Goal: Contribute content: Contribute content

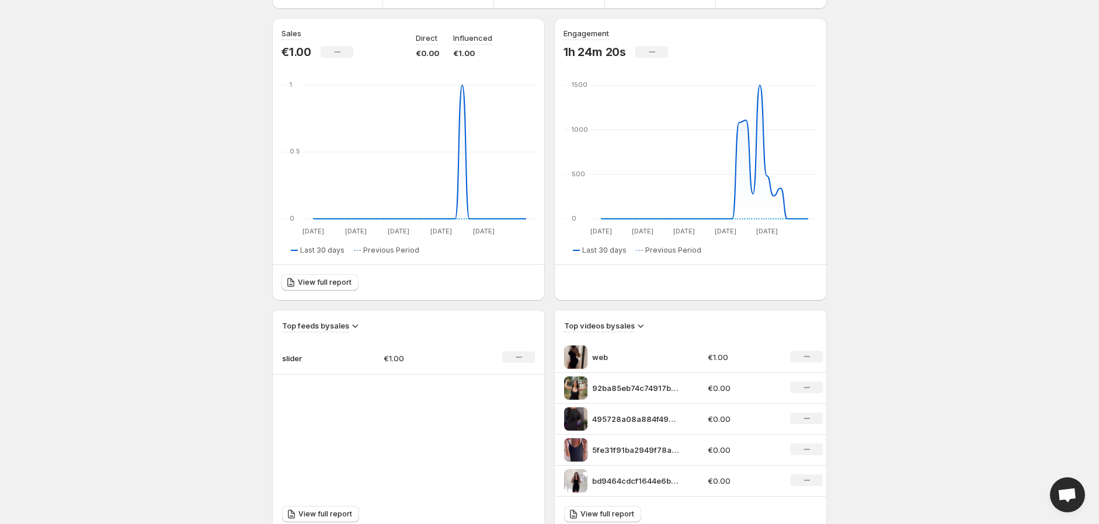
scroll to position [130, 0]
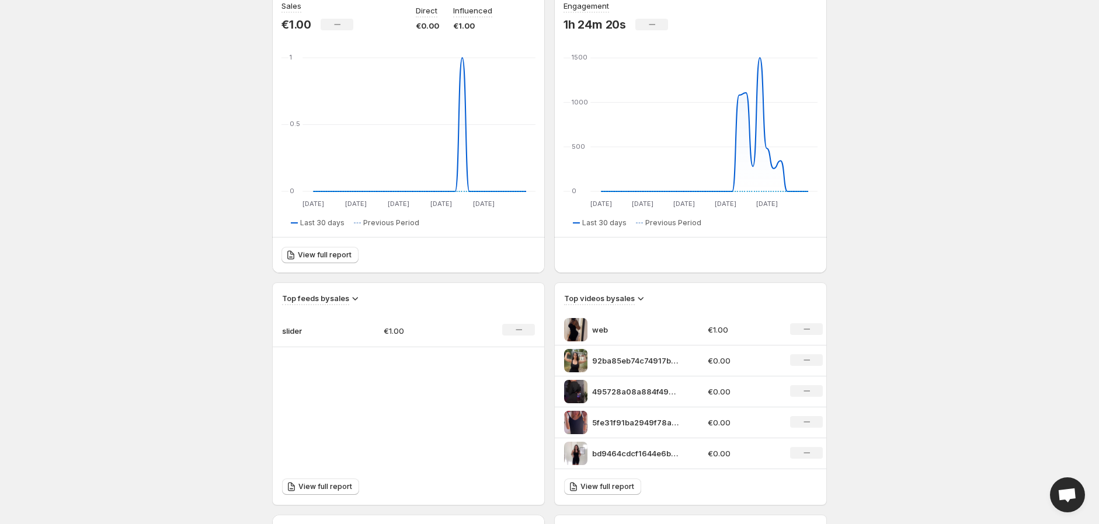
click at [569, 413] on img at bounding box center [575, 422] width 23 height 23
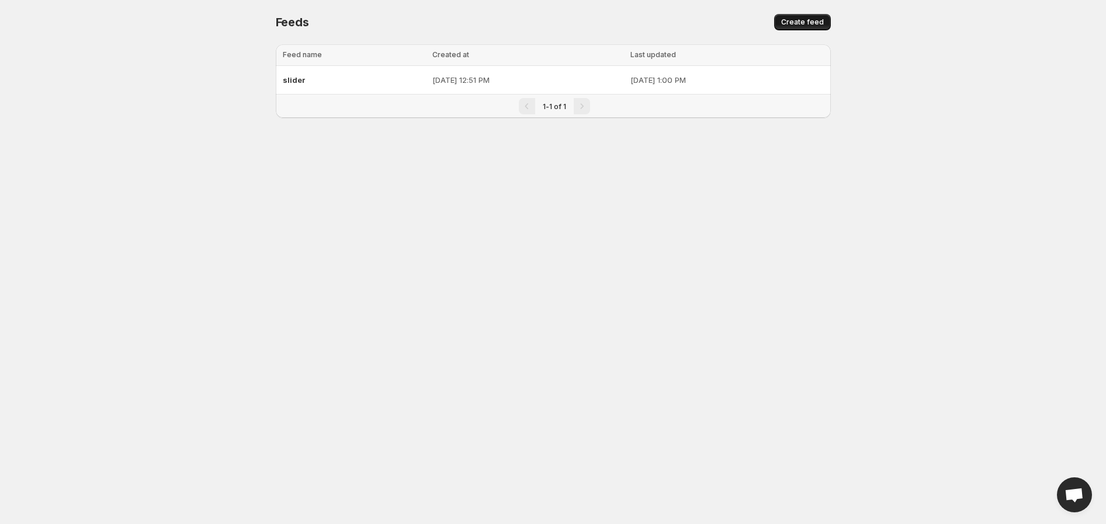
click at [821, 20] on span "Create feed" at bounding box center [802, 22] width 43 height 9
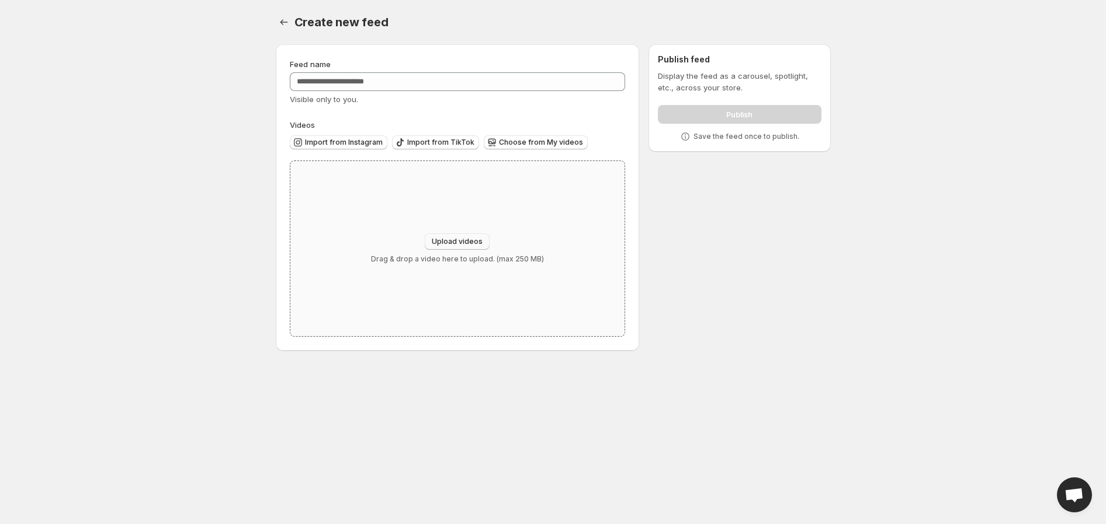
click at [441, 241] on span "Upload videos" at bounding box center [457, 241] width 51 height 9
type input "**********"
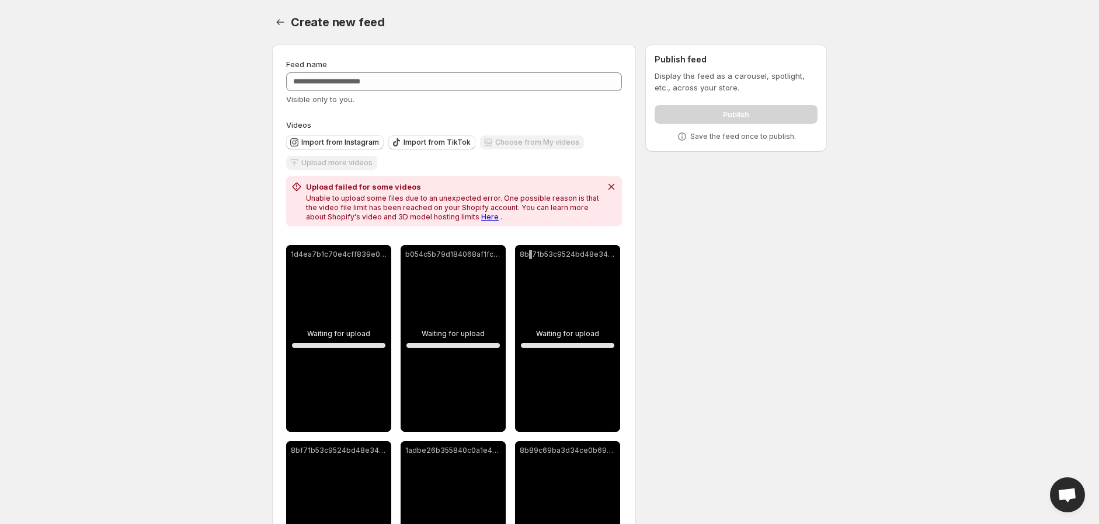
click at [533, 301] on div "8bf71b53c9524bd48e34d773e4685fd3.HD-1080p-2.5Mbps-39209214 (1).mp4" at bounding box center [567, 338] width 105 height 187
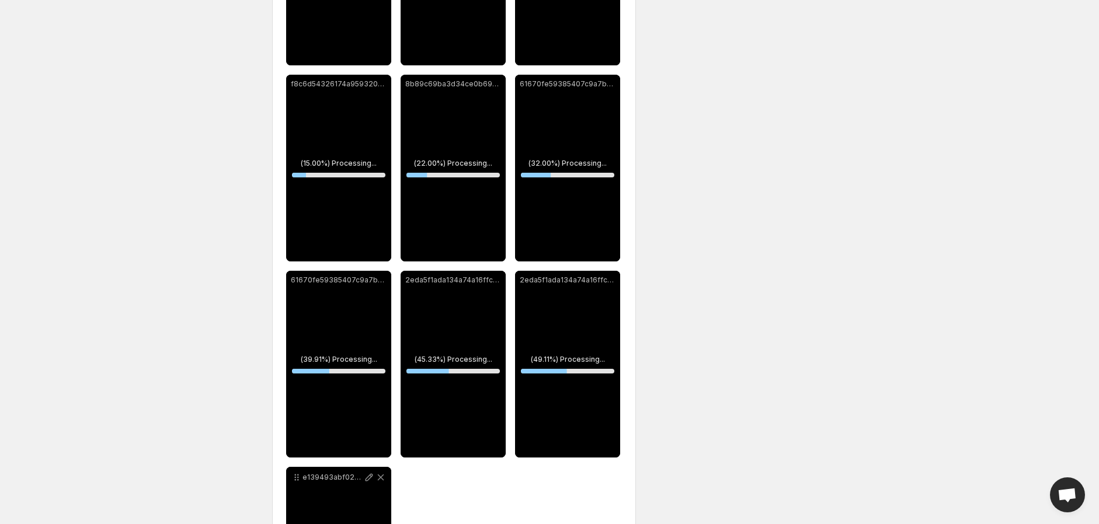
scroll to position [721, 0]
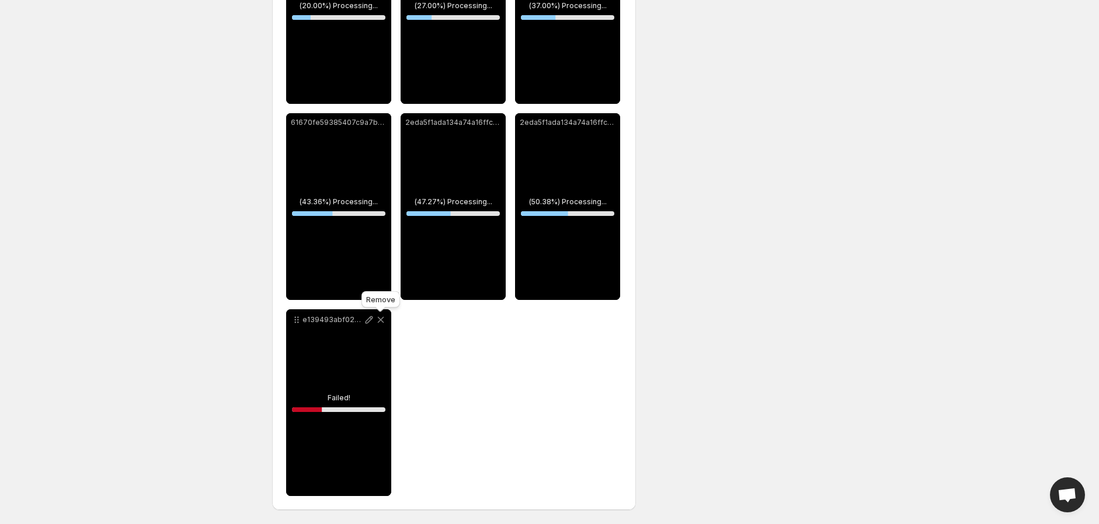
click at [383, 316] on icon at bounding box center [381, 320] width 12 height 12
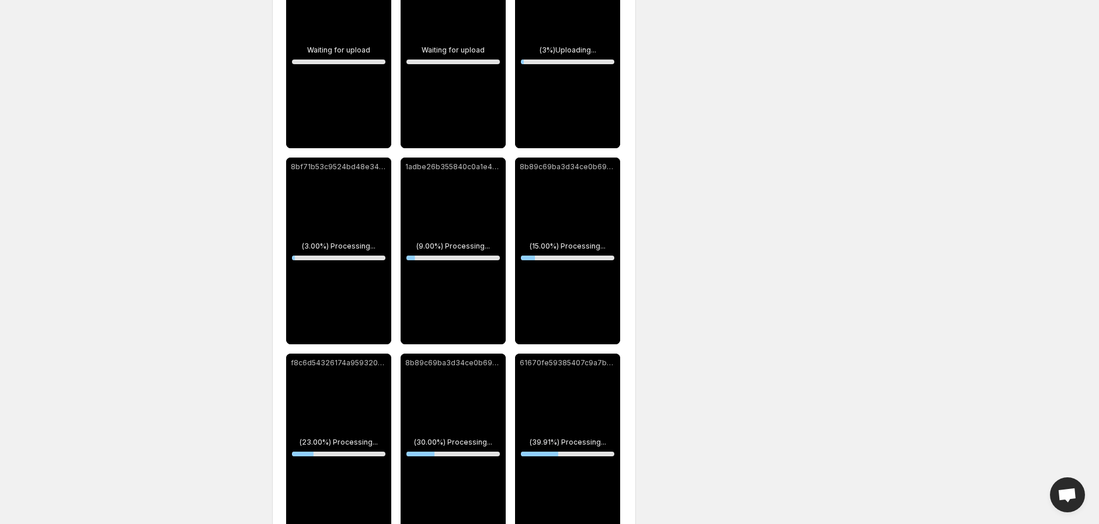
scroll to position [265, 0]
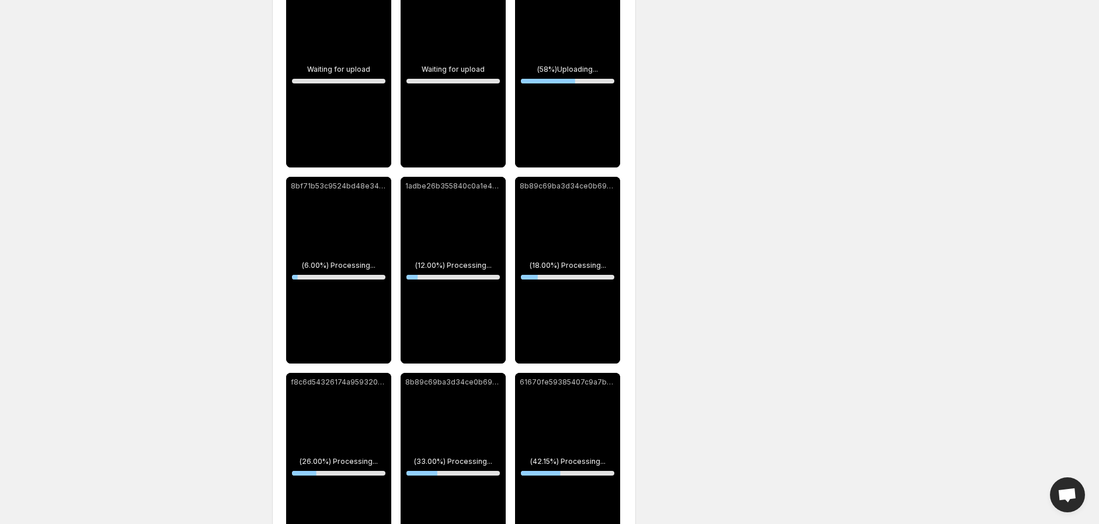
click at [463, 196] on div "1adbe26b355840c0a1e427bafa459716HD-720p-45Mbps-35944926" at bounding box center [453, 270] width 105 height 187
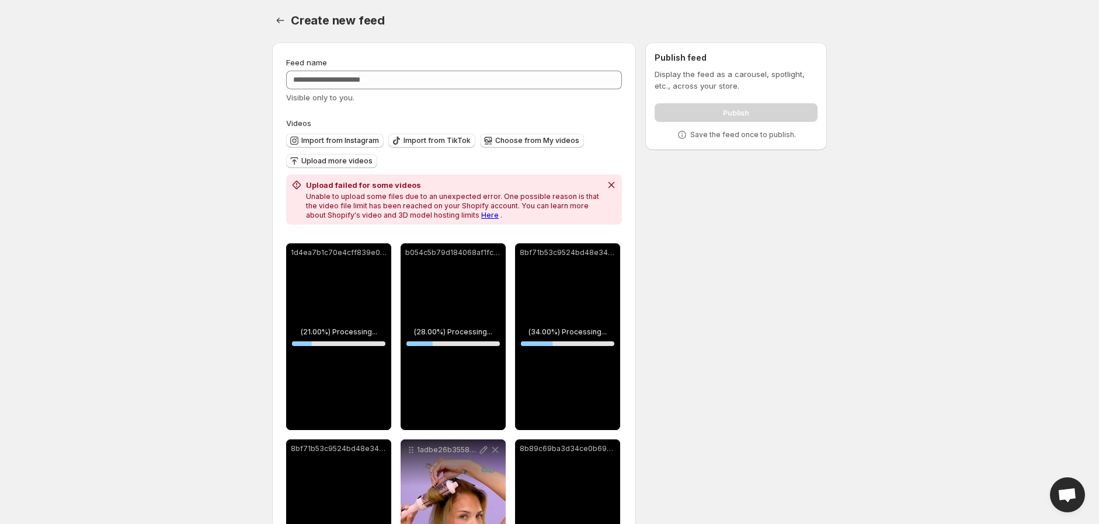
scroll to position [0, 0]
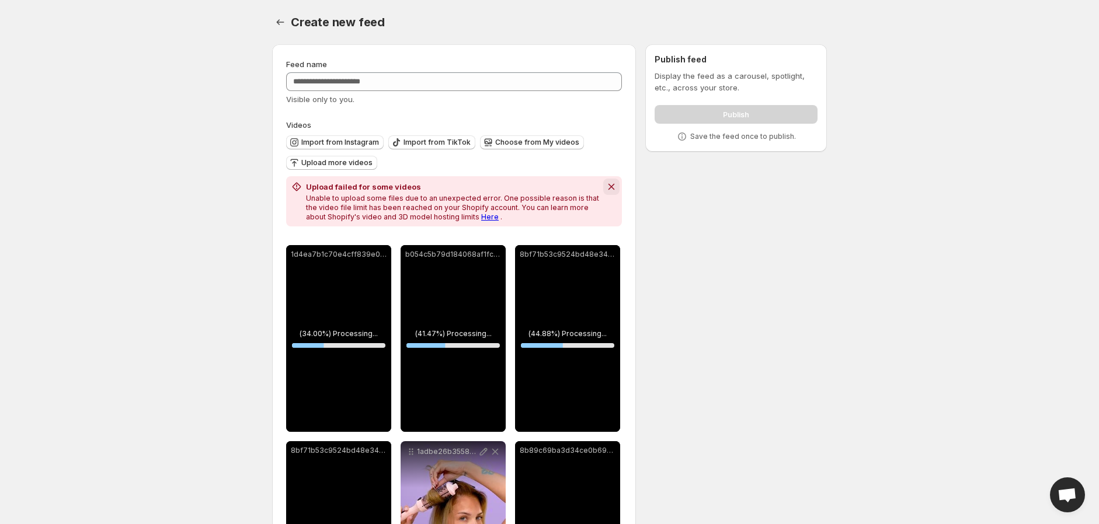
click at [609, 183] on icon "Dismiss notification" at bounding box center [612, 187] width 12 height 12
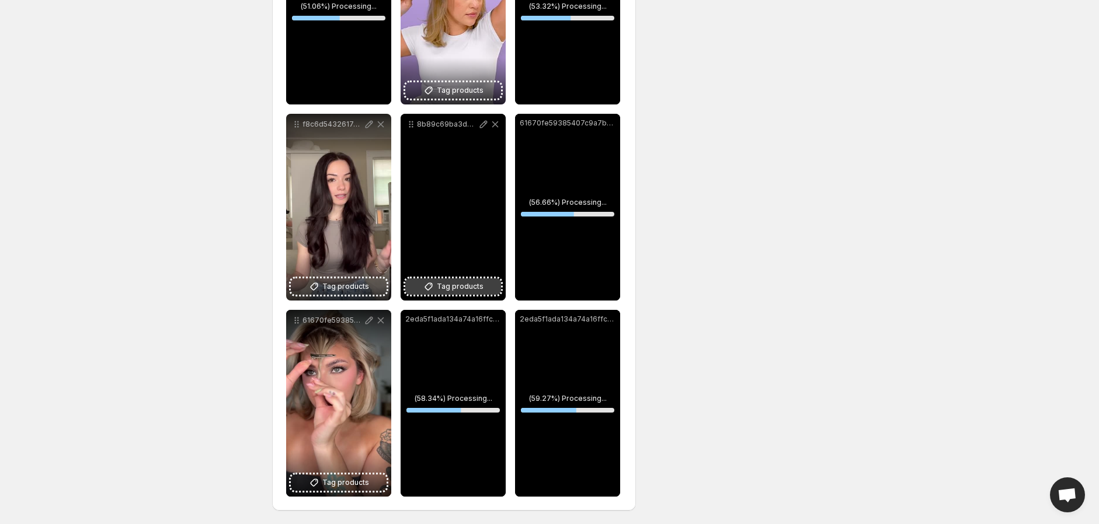
scroll to position [330, 0]
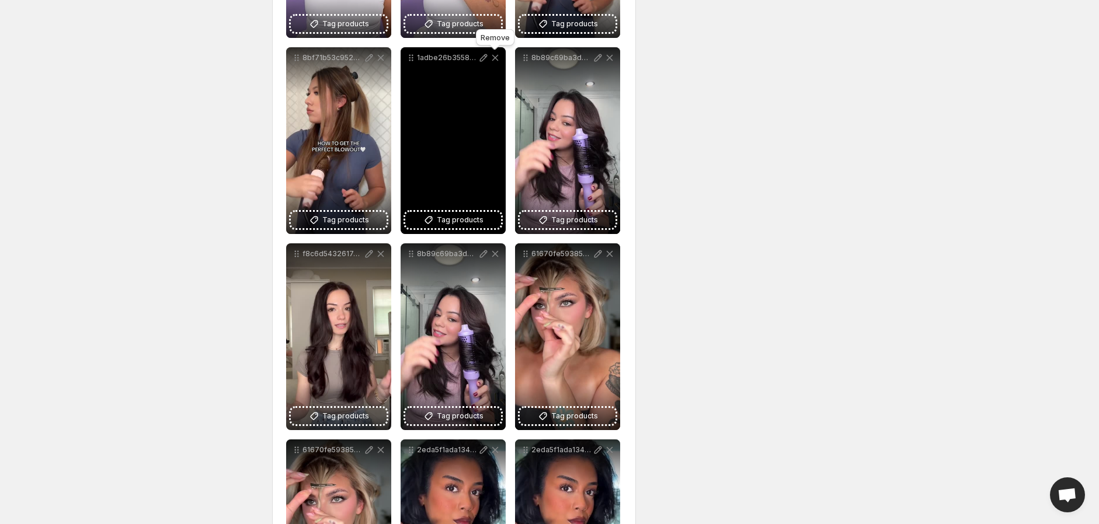
click at [492, 58] on icon at bounding box center [495, 58] width 12 height 12
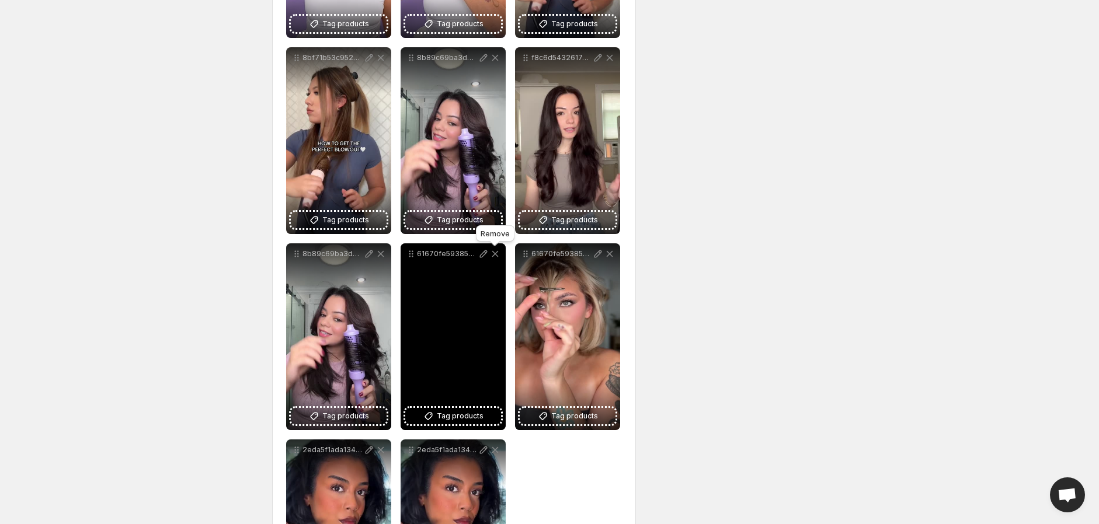
click at [491, 248] on div "Remove" at bounding box center [495, 236] width 43 height 26
click at [492, 253] on icon at bounding box center [495, 254] width 12 height 12
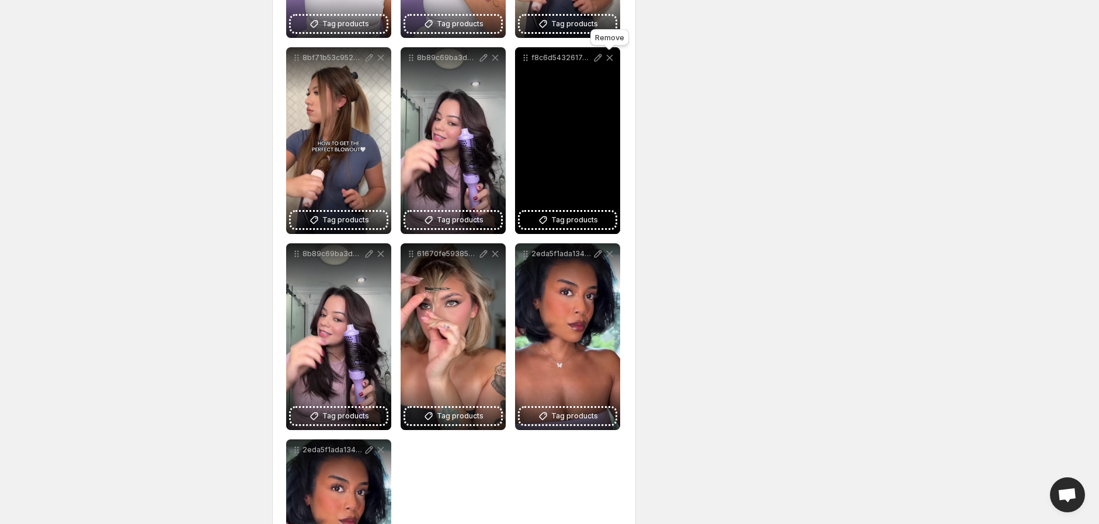
click at [607, 61] on icon at bounding box center [610, 58] width 12 height 12
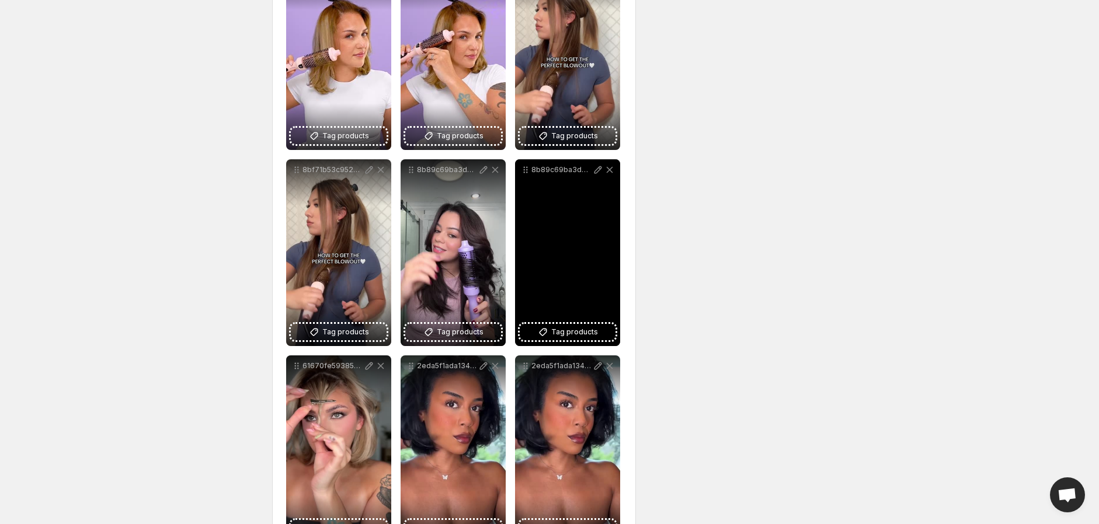
scroll to position [199, 0]
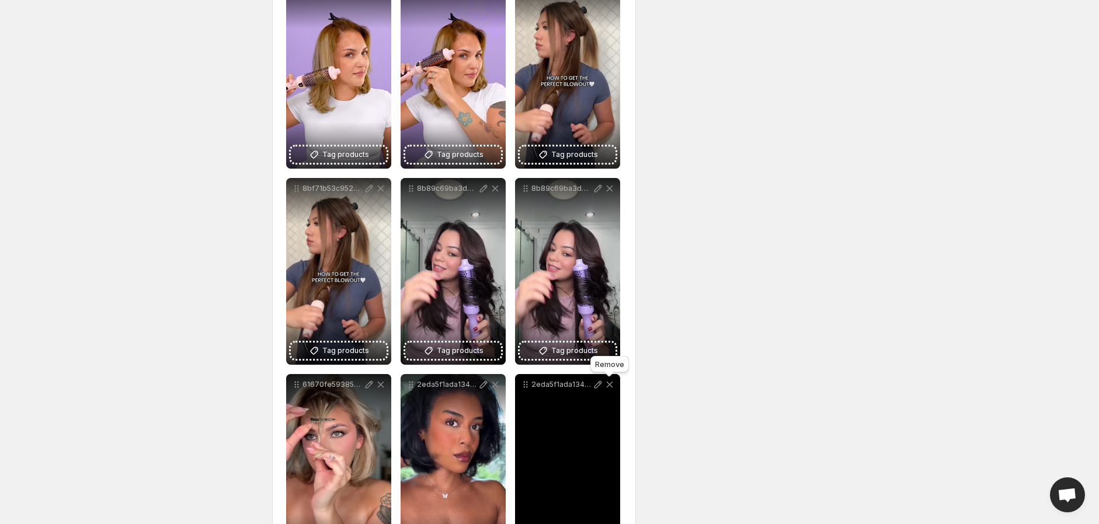
click at [607, 389] on icon at bounding box center [610, 385] width 12 height 12
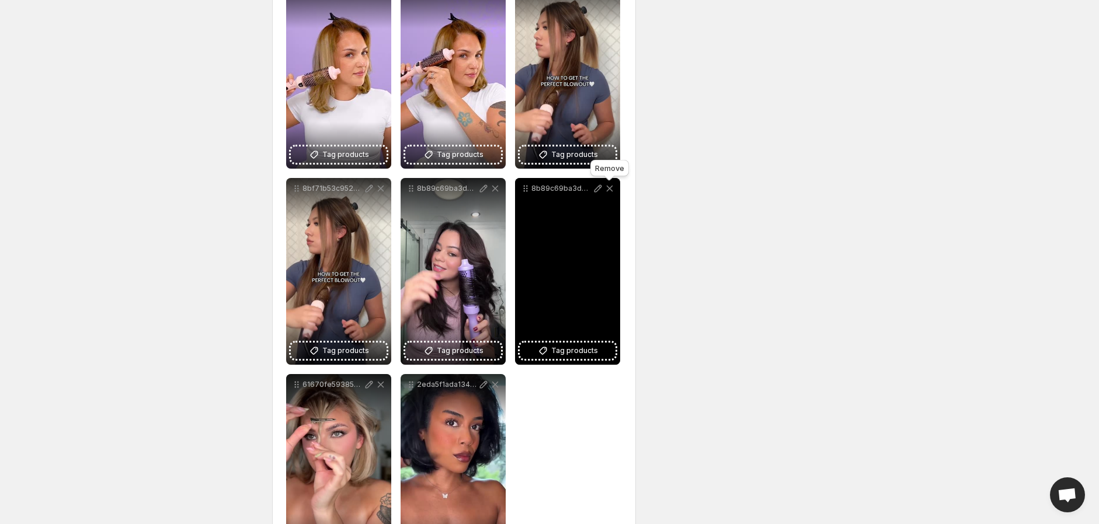
click at [610, 190] on icon at bounding box center [610, 189] width 12 height 12
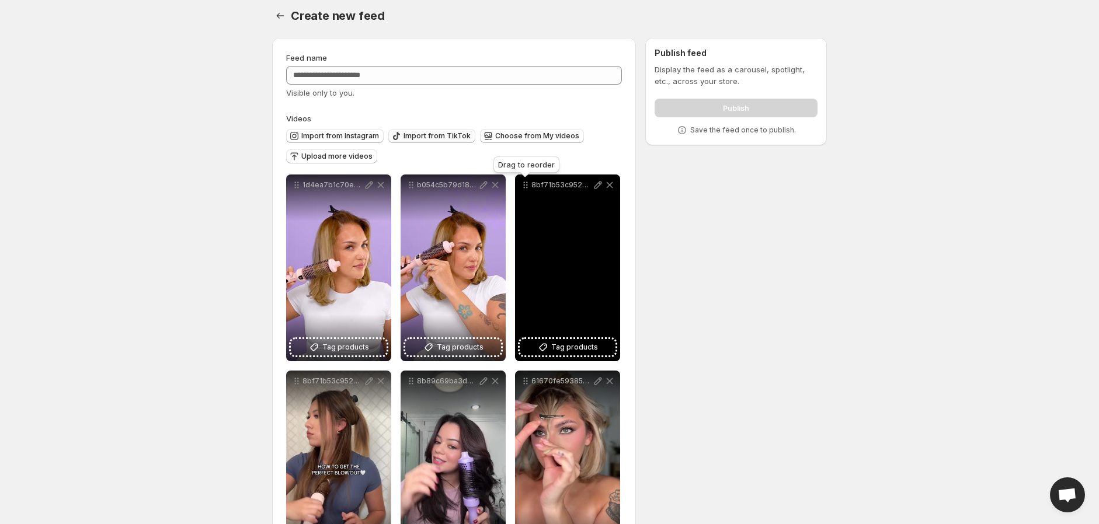
scroll to position [0, 0]
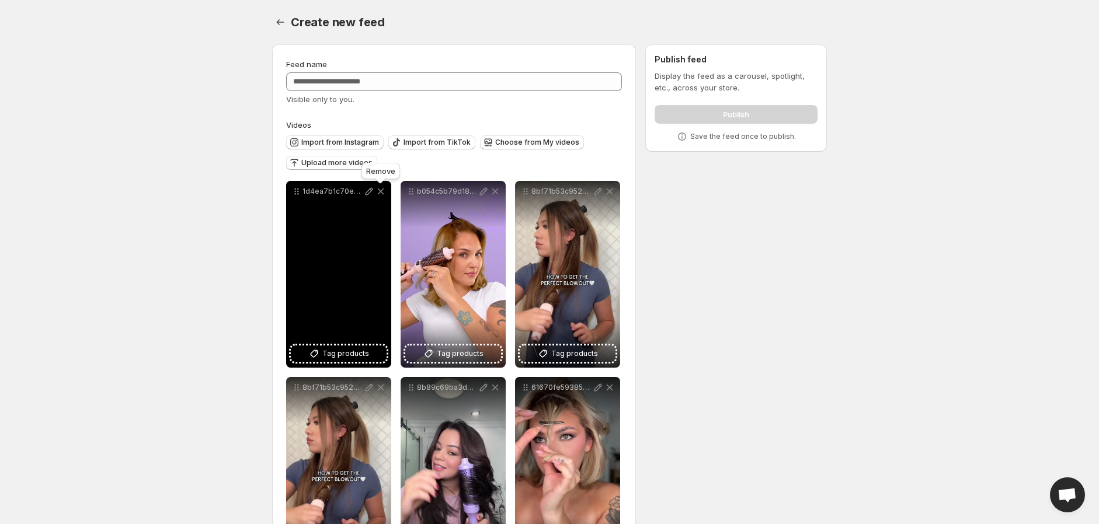
click at [384, 194] on icon at bounding box center [381, 192] width 12 height 12
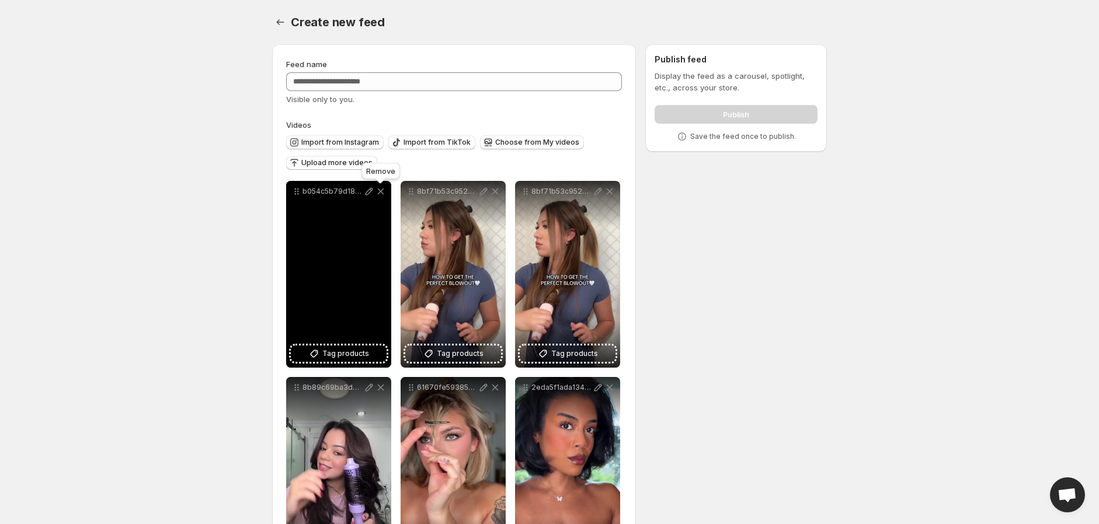
click at [384, 194] on icon at bounding box center [381, 192] width 12 height 12
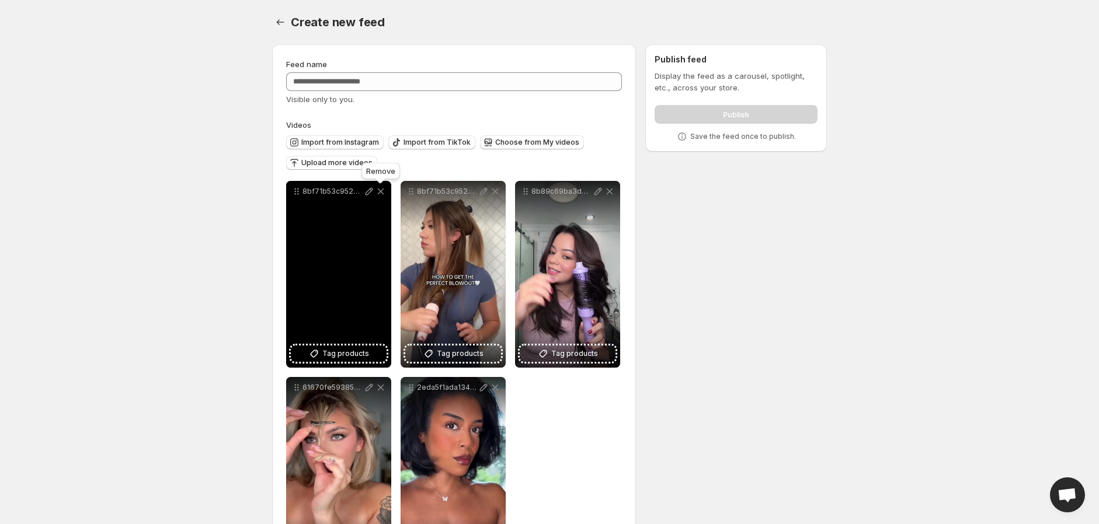
click at [381, 189] on icon at bounding box center [381, 192] width 12 height 12
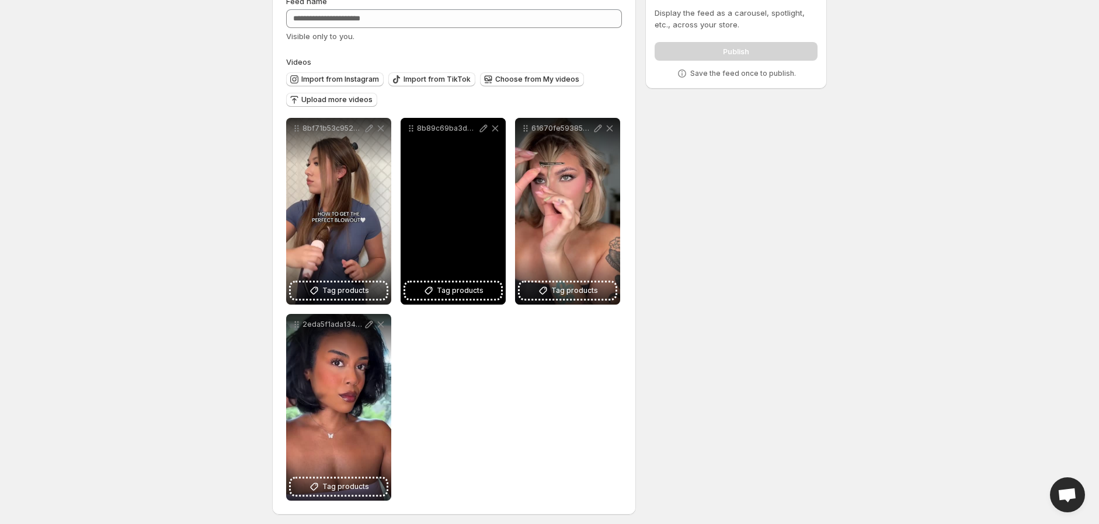
scroll to position [67, 0]
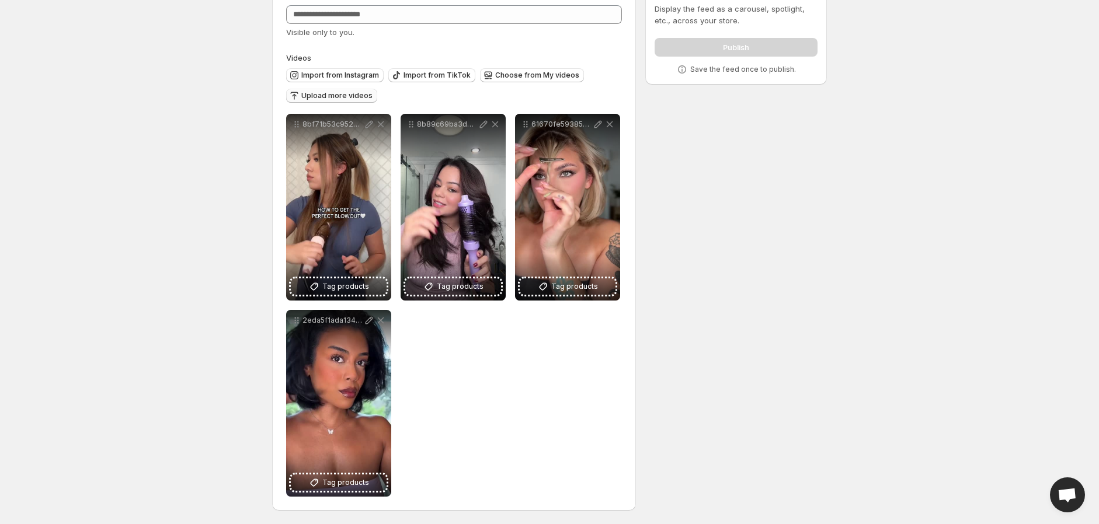
click at [318, 100] on span "Upload more videos" at bounding box center [336, 95] width 71 height 9
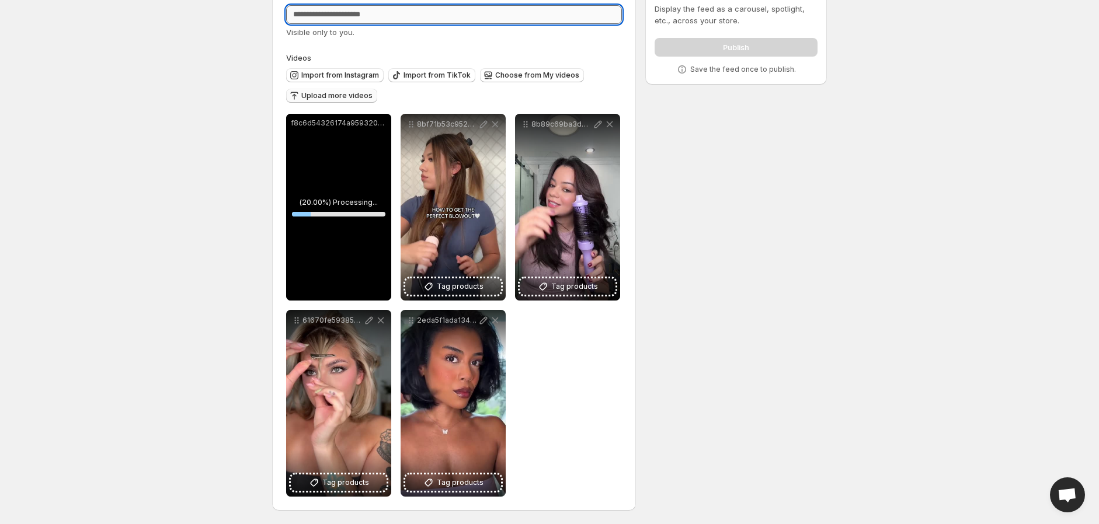
click at [381, 18] on input "Feed name" at bounding box center [454, 14] width 336 height 19
type input "*****"
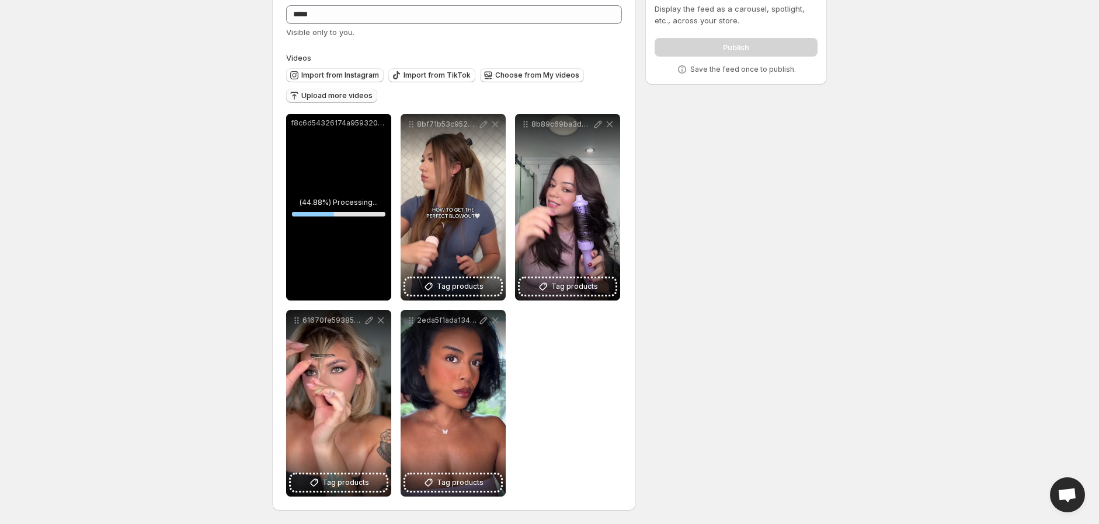
click at [765, 469] on div "**********" at bounding box center [545, 246] width 564 height 557
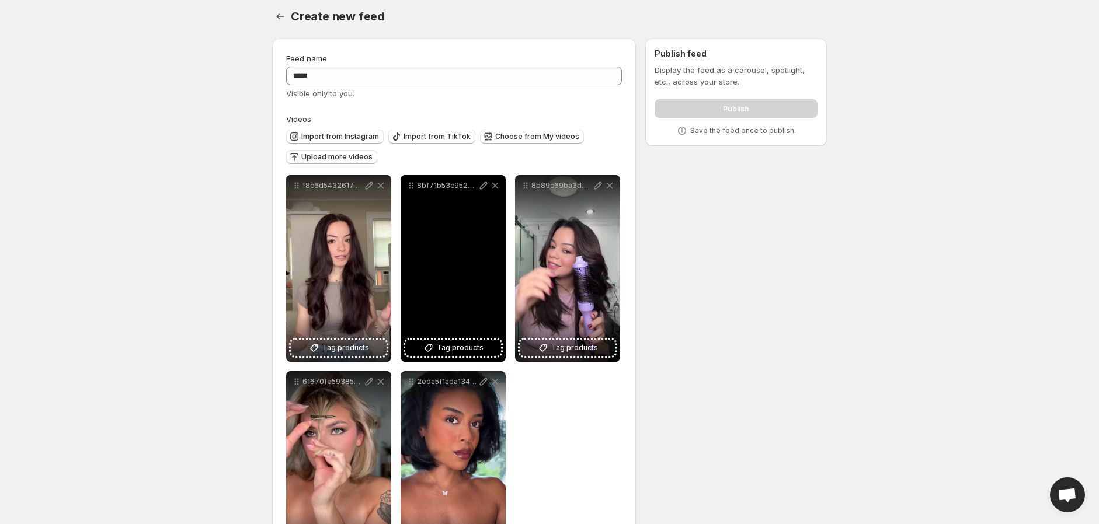
scroll to position [0, 0]
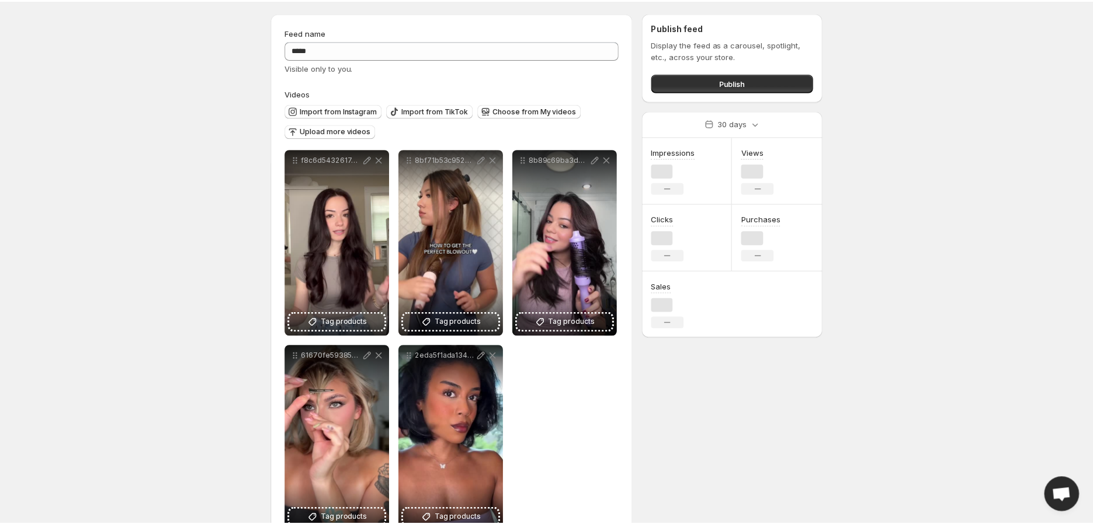
scroll to position [65, 0]
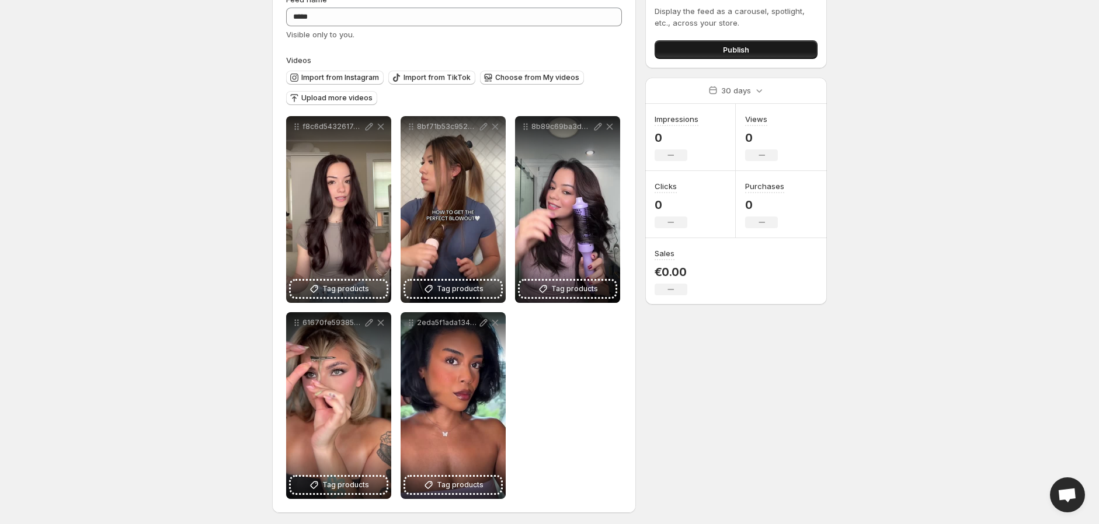
click at [730, 53] on span "Publish" at bounding box center [736, 50] width 26 height 12
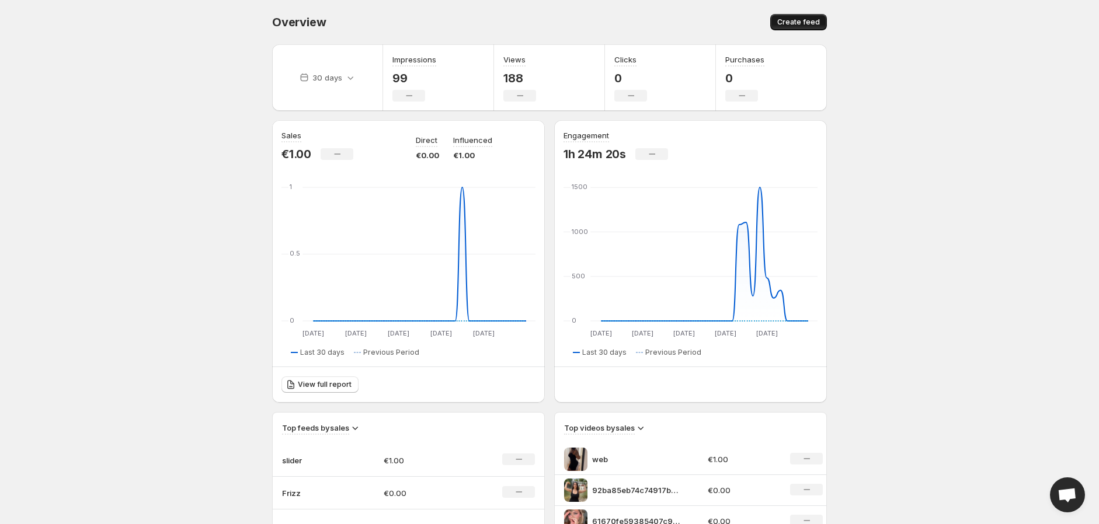
click at [800, 21] on span "Create feed" at bounding box center [798, 22] width 43 height 9
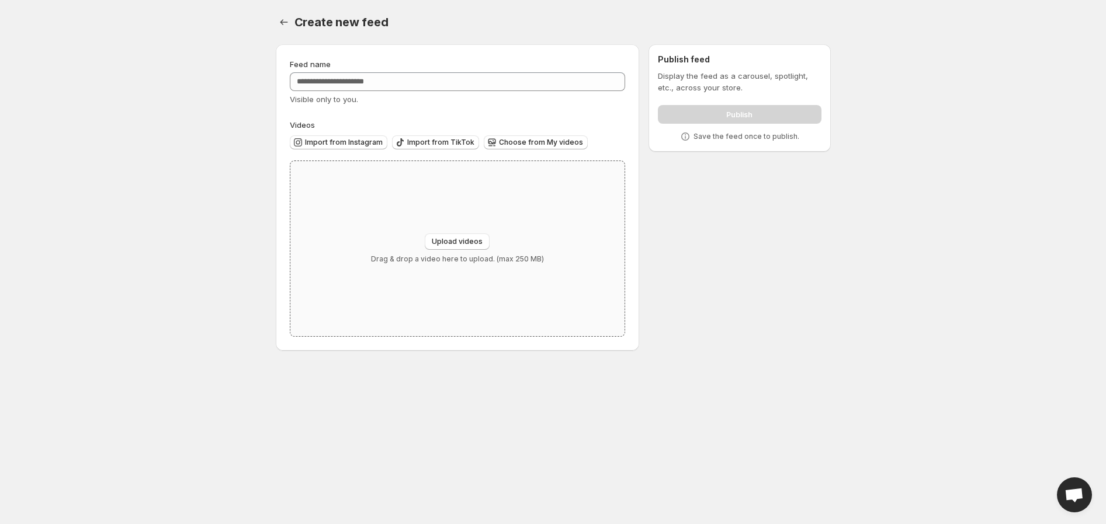
click at [503, 234] on div "Upload videos Drag & drop a video here to upload. (max 250 MB)" at bounding box center [457, 249] width 173 height 30
type input "**********"
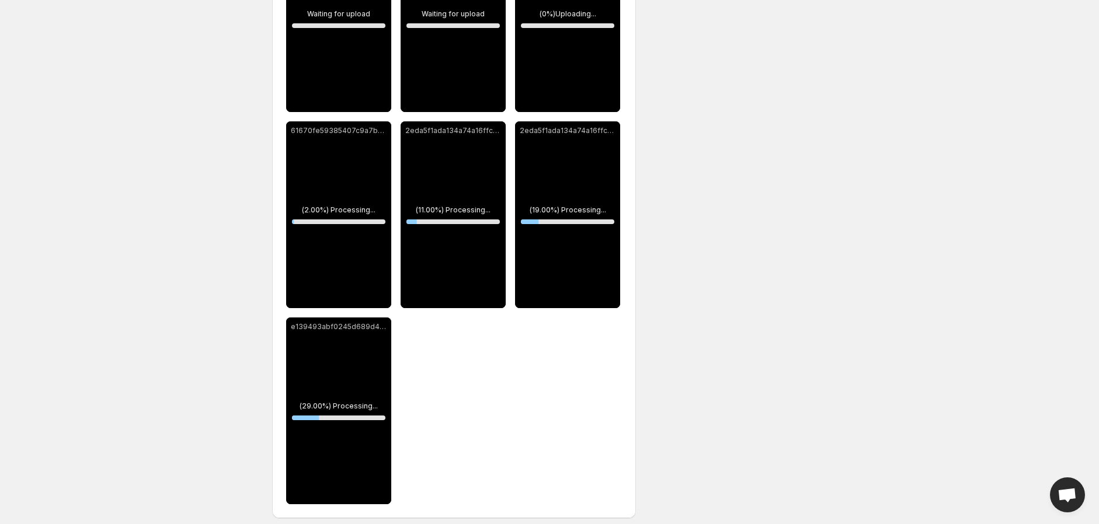
scroll to position [649, 0]
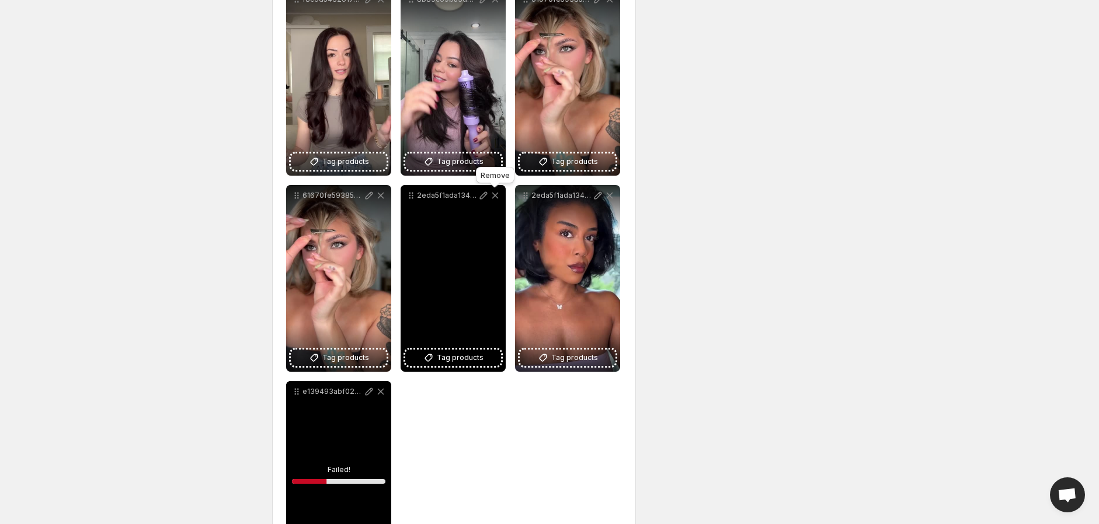
click at [494, 194] on icon at bounding box center [495, 196] width 6 height 6
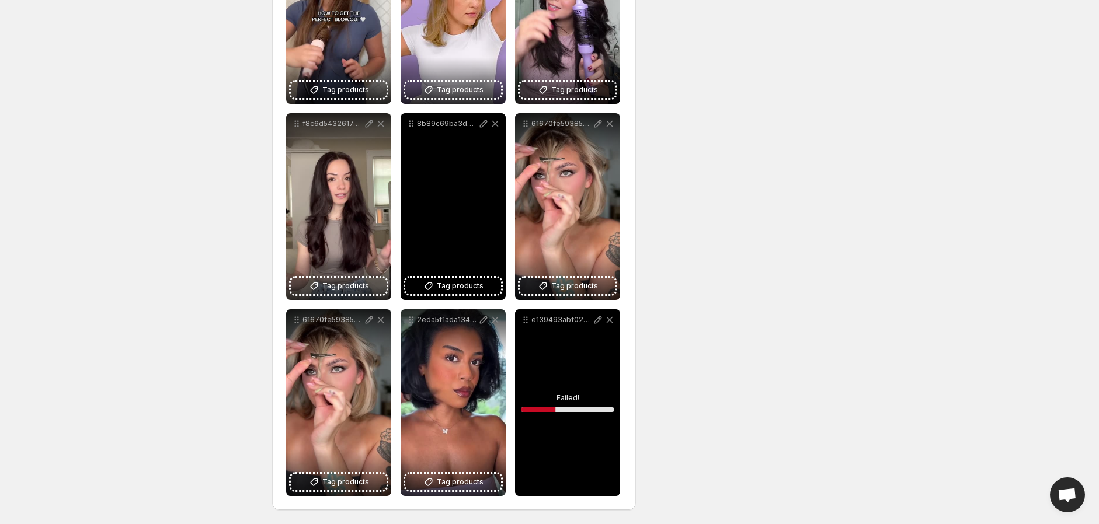
scroll to position [524, 0]
click at [492, 123] on icon at bounding box center [495, 125] width 12 height 12
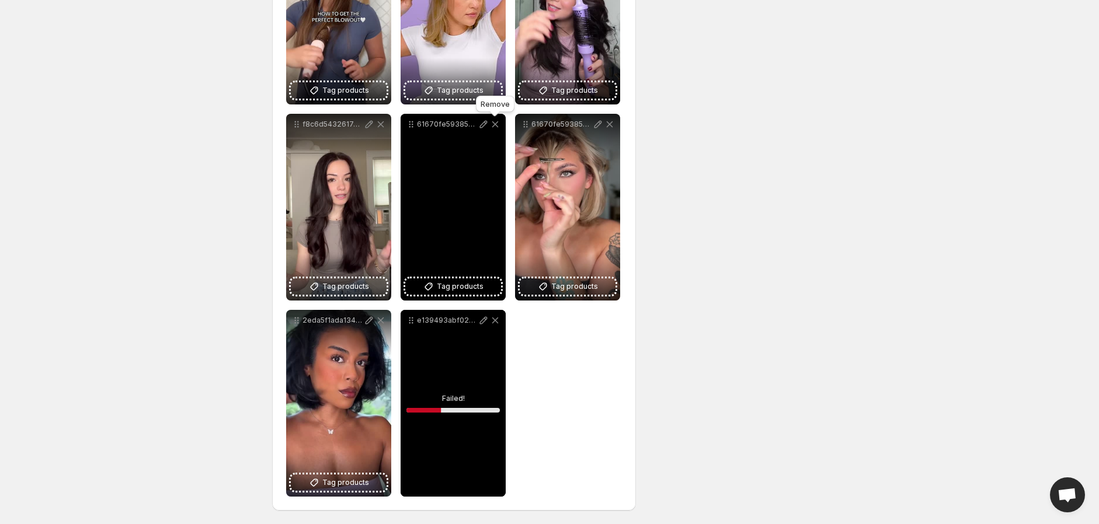
click at [494, 123] on icon at bounding box center [495, 124] width 6 height 6
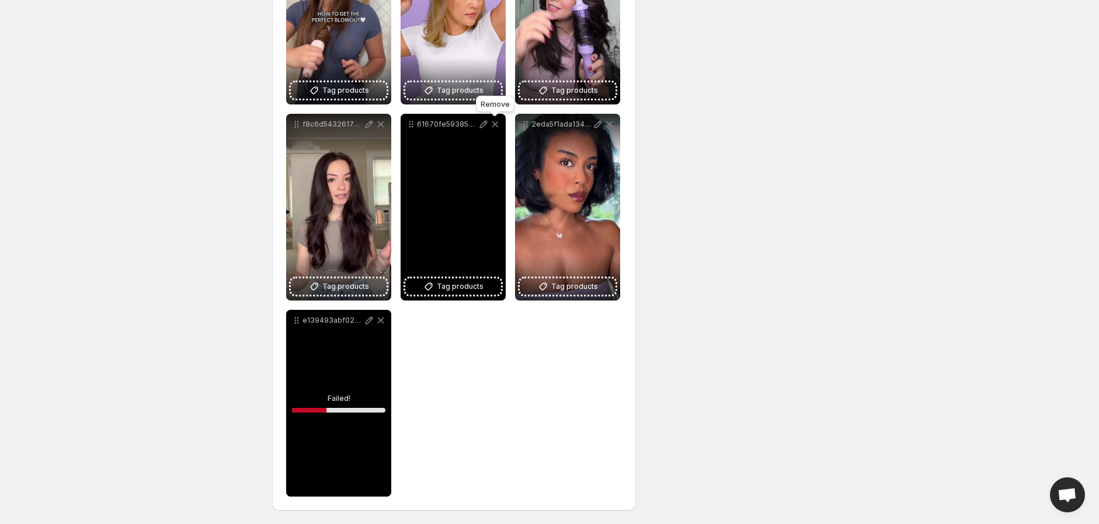
click at [494, 123] on icon at bounding box center [495, 124] width 6 height 6
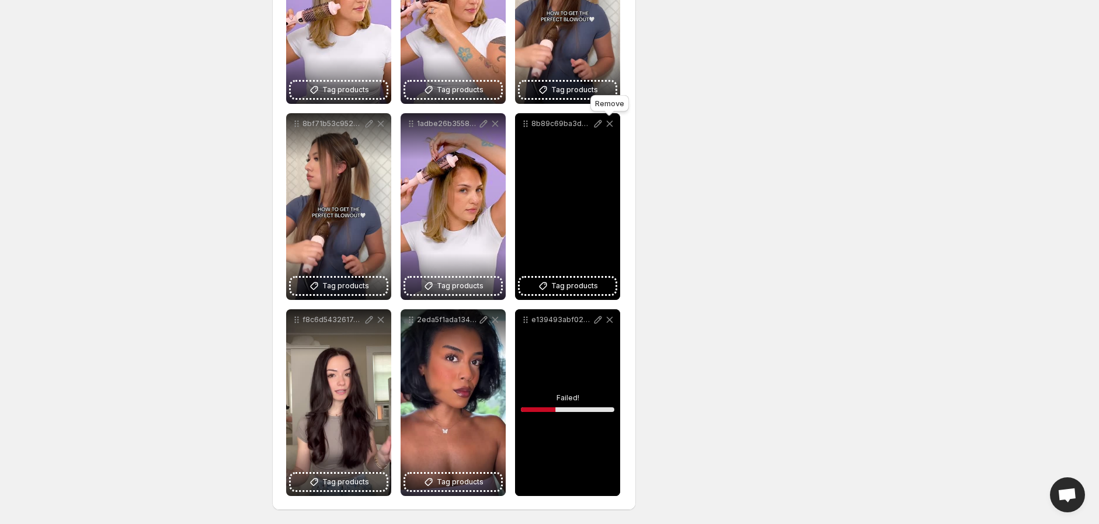
click at [610, 124] on icon at bounding box center [610, 124] width 12 height 12
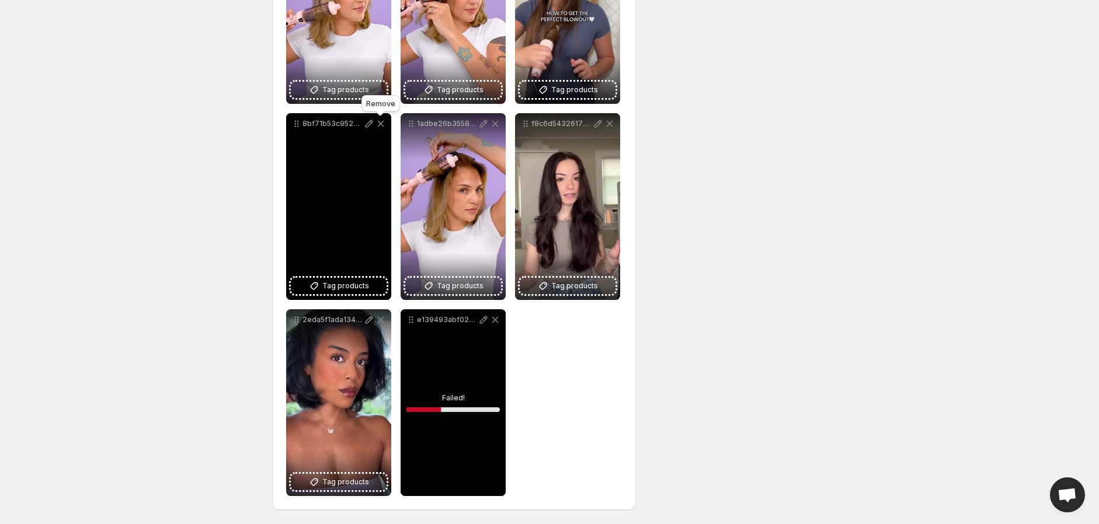
click at [376, 121] on icon at bounding box center [381, 124] width 12 height 12
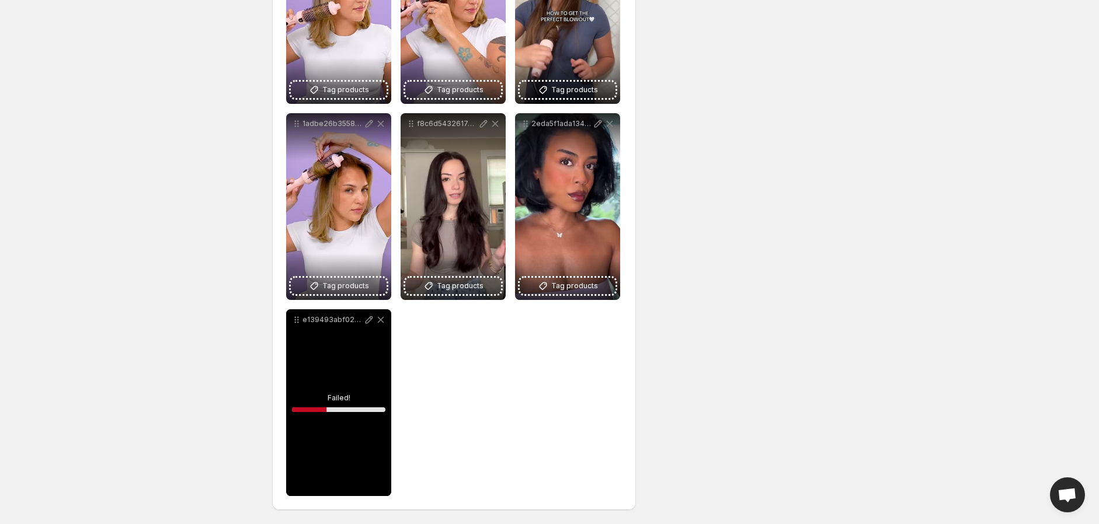
click at [329, 409] on div "e139493abf0245d689d4b601b1d7d58dSD-480p-15Mbps-48847735" at bounding box center [338, 403] width 105 height 187
click at [366, 321] on icon at bounding box center [369, 320] width 12 height 12
click at [384, 322] on icon at bounding box center [381, 320] width 12 height 12
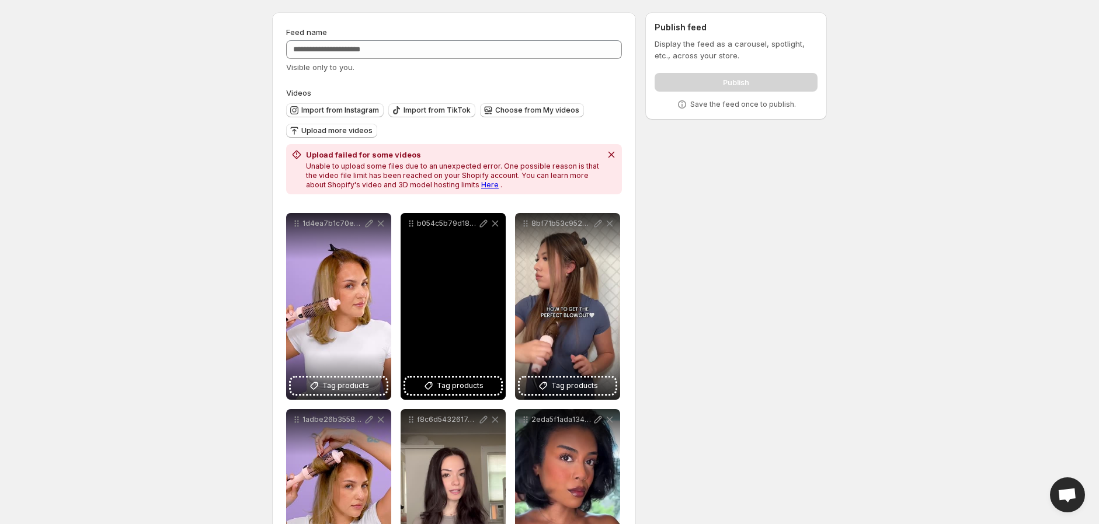
scroll to position [2, 0]
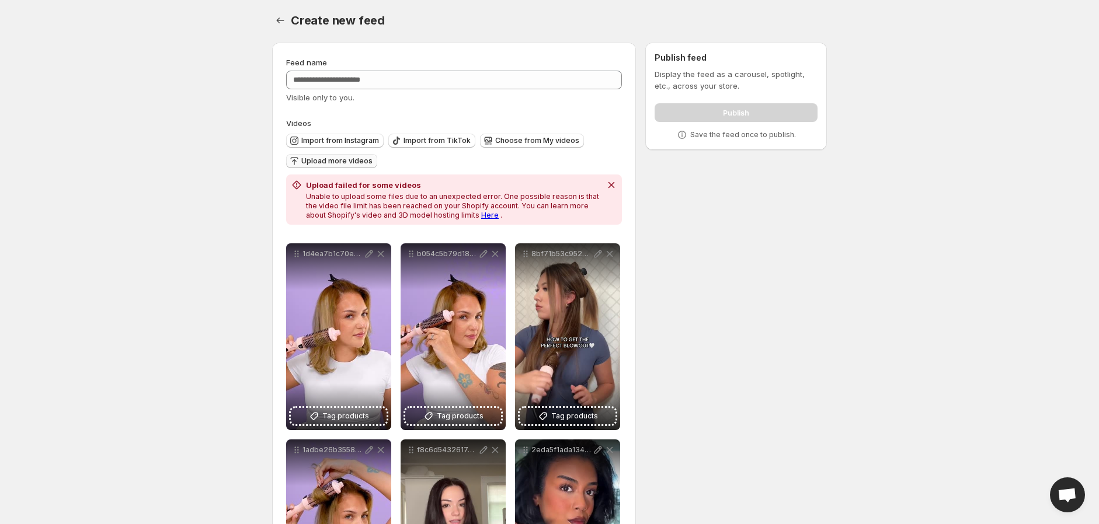
click at [360, 157] on span "Upload more videos" at bounding box center [336, 161] width 71 height 9
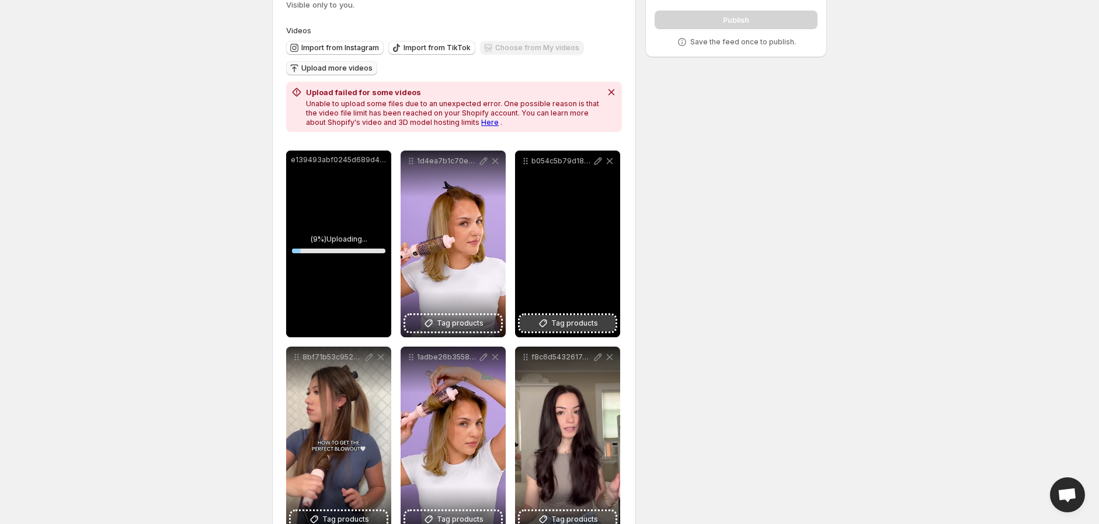
scroll to position [131, 0]
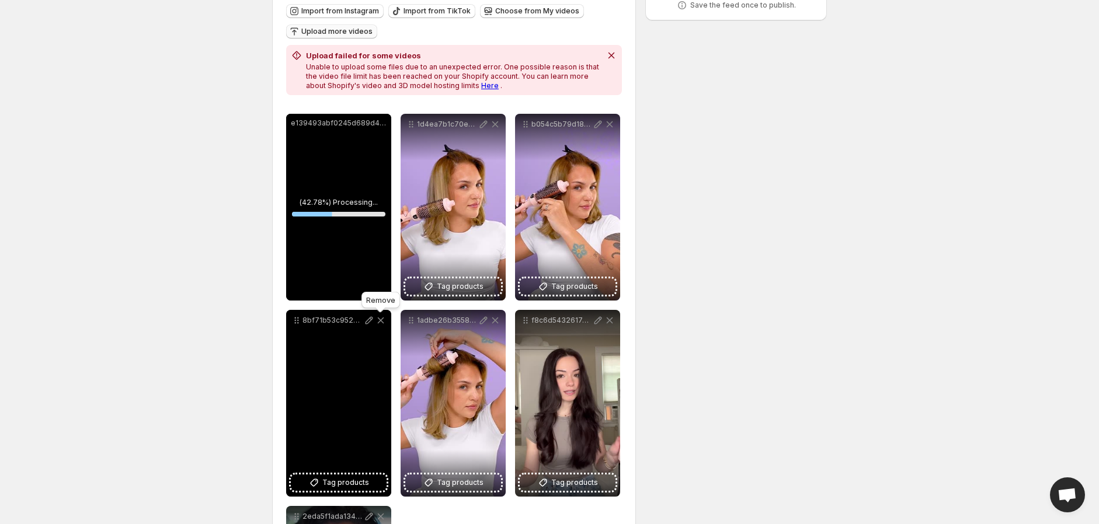
click at [377, 318] on icon at bounding box center [381, 321] width 12 height 12
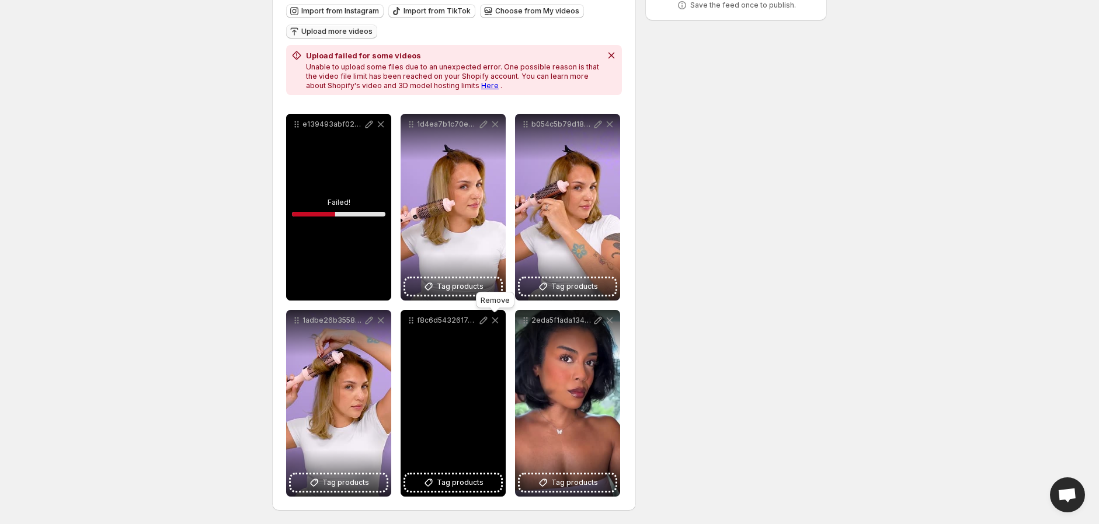
click at [494, 321] on icon at bounding box center [495, 321] width 12 height 12
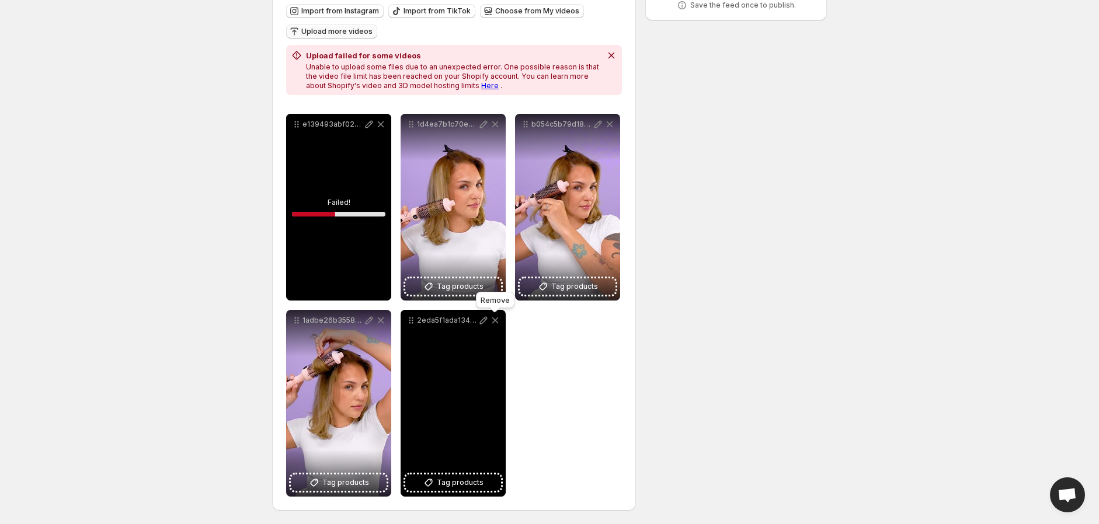
click at [494, 321] on icon at bounding box center [495, 321] width 12 height 12
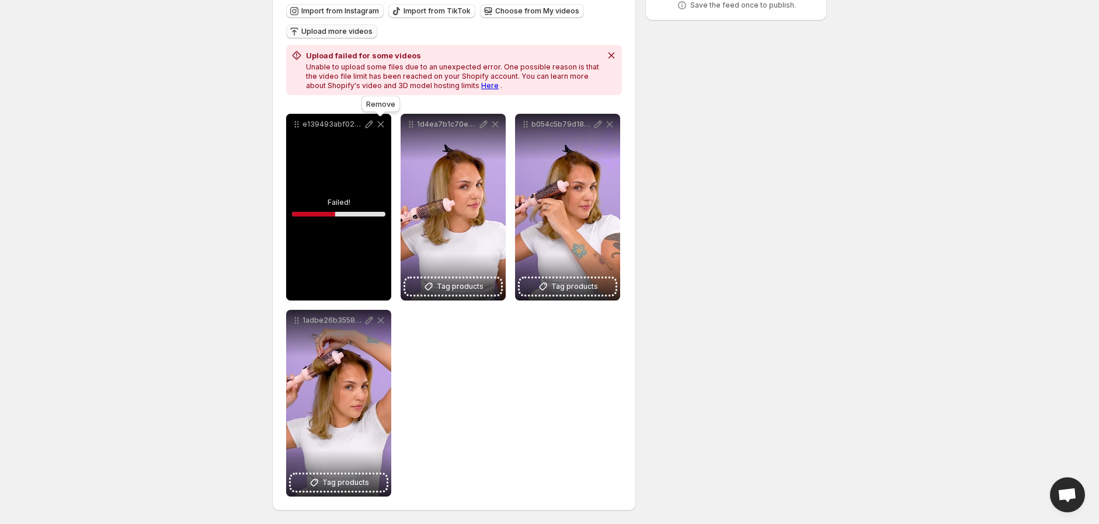
click at [380, 126] on icon at bounding box center [381, 125] width 12 height 12
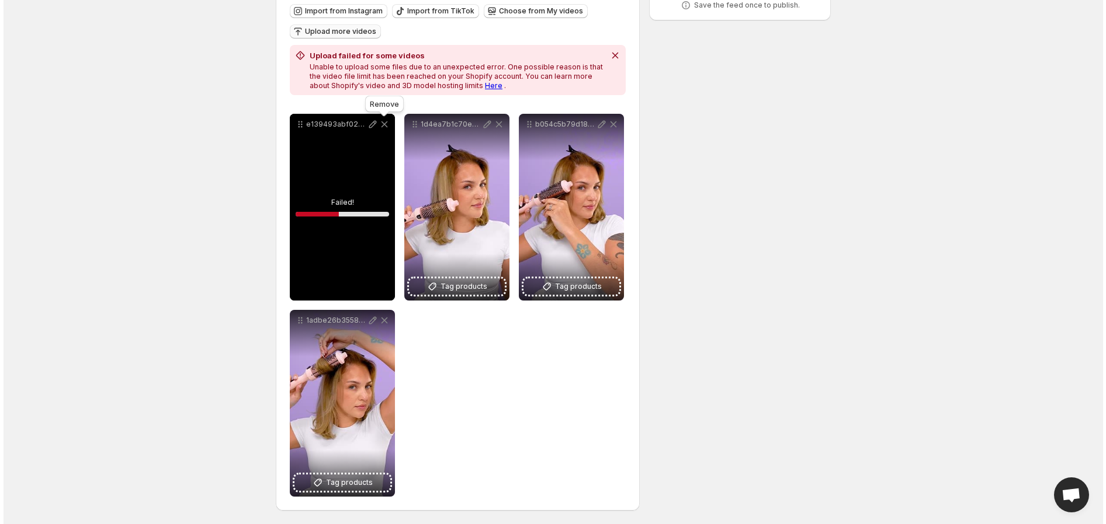
scroll to position [0, 0]
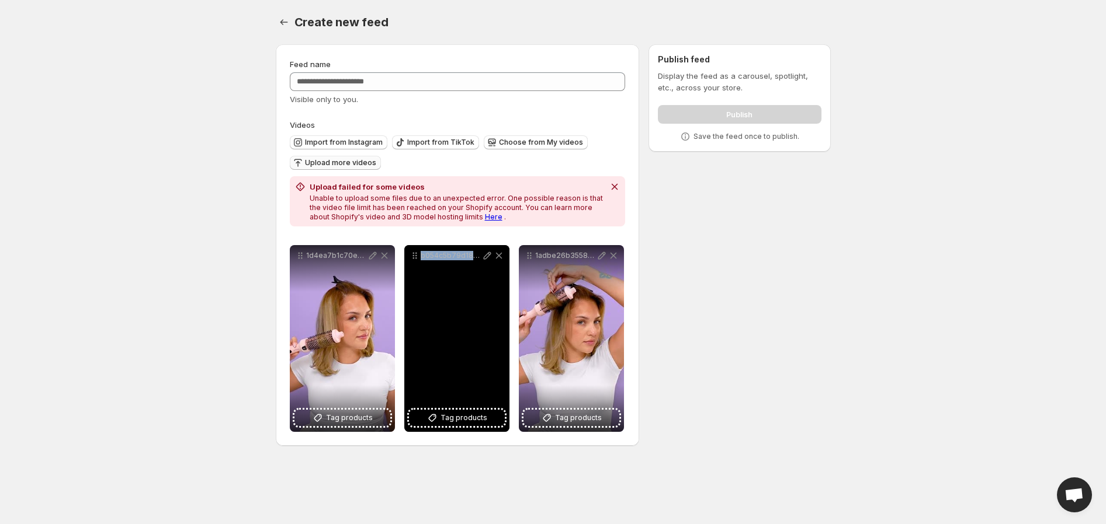
drag, startPoint x: 432, startPoint y: 327, endPoint x: 477, endPoint y: 335, distance: 45.0
click at [477, 335] on div "b054c5b79d184068af1fcee08922d5d9HD-720p-45Mbps-35944925" at bounding box center [456, 338] width 105 height 187
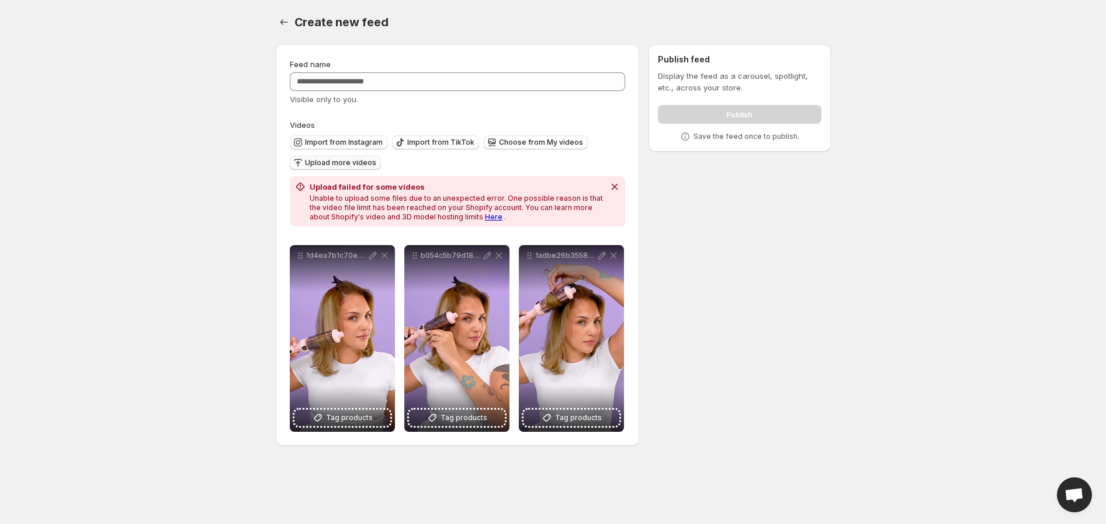
click at [825, 302] on div "**********" at bounding box center [548, 247] width 564 height 425
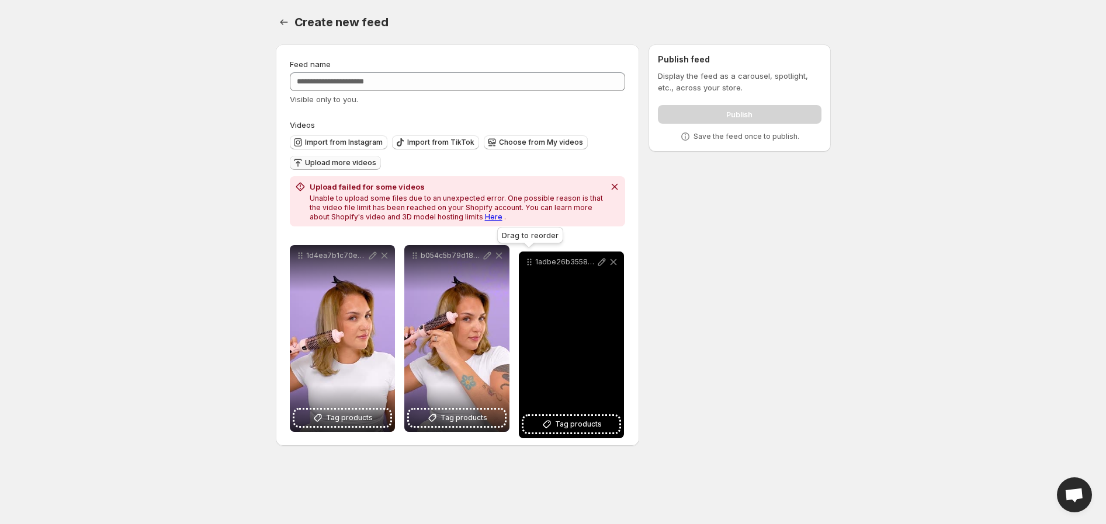
click at [527, 263] on icon at bounding box center [529, 262] width 12 height 12
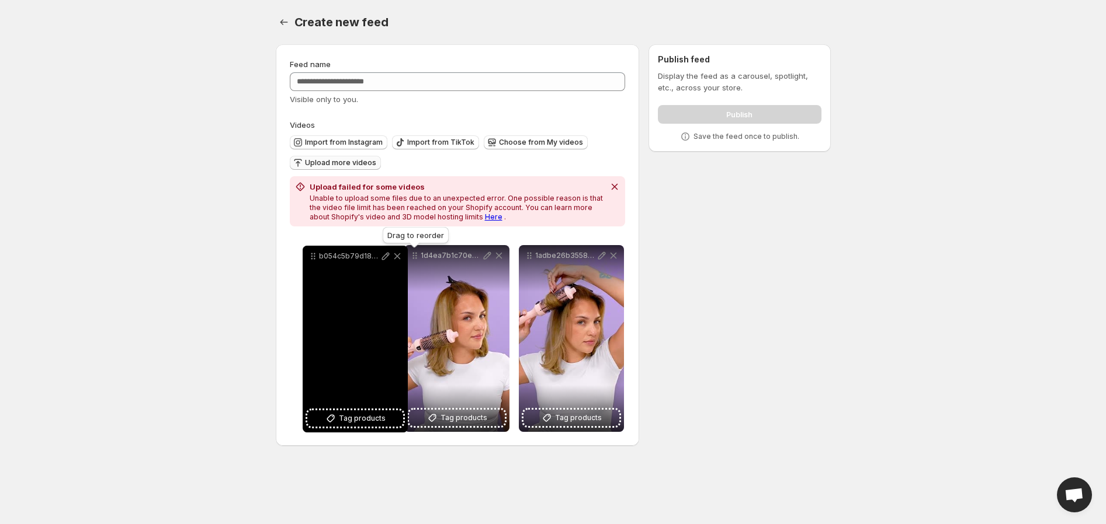
drag, startPoint x: 416, startPoint y: 256, endPoint x: 322, endPoint y: 253, distance: 94.1
click at [317, 255] on icon at bounding box center [313, 257] width 12 height 12
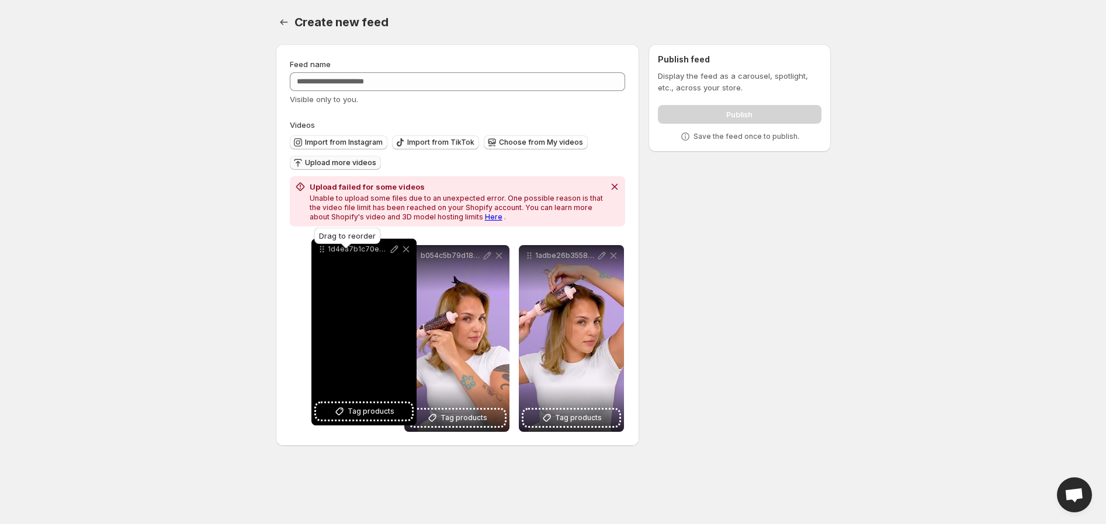
drag, startPoint x: 415, startPoint y: 260, endPoint x: 322, endPoint y: 254, distance: 93.7
click at [322, 254] on icon at bounding box center [322, 250] width 12 height 12
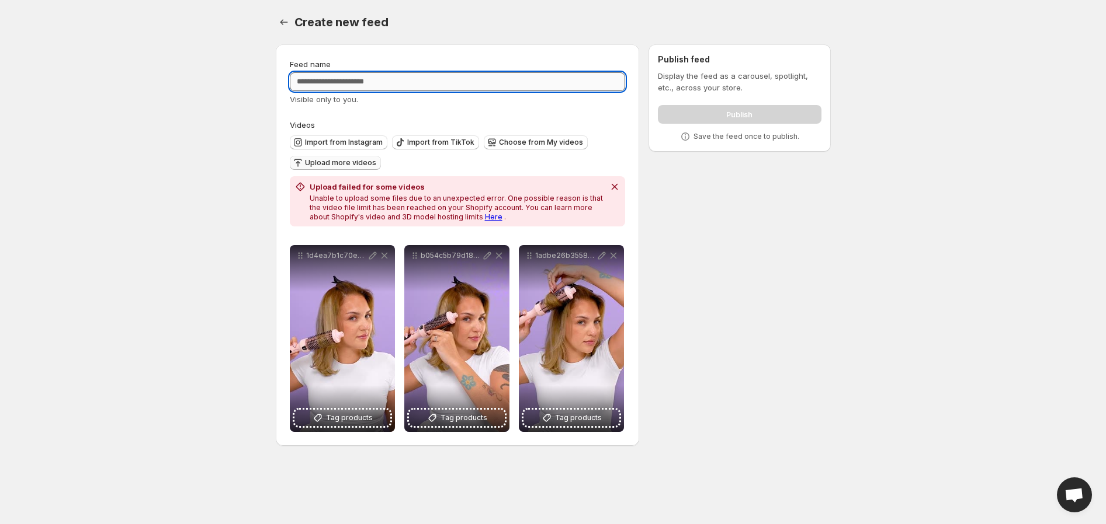
click at [504, 84] on input "Feed name" at bounding box center [458, 81] width 336 height 19
type input "******"
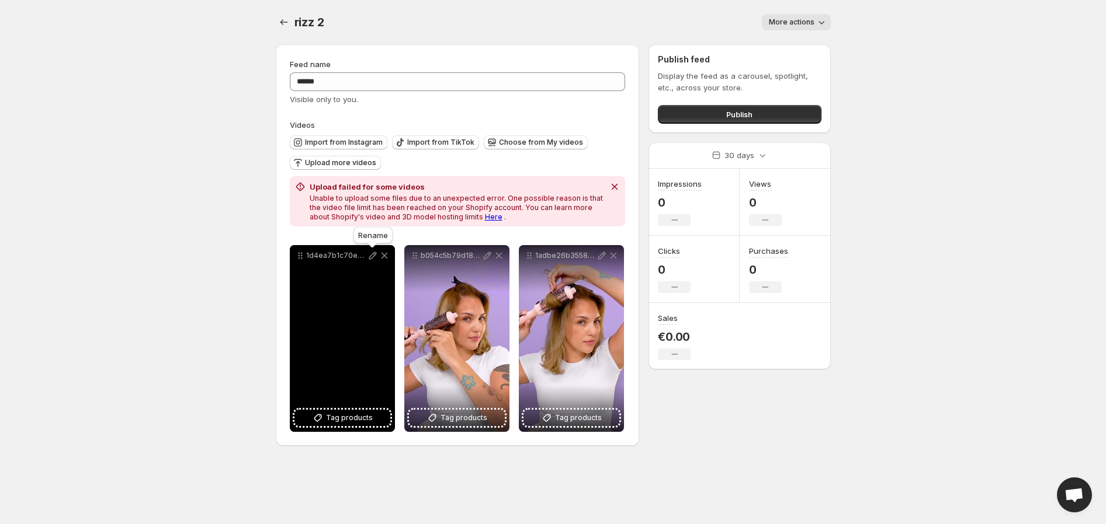
click at [371, 254] on icon at bounding box center [373, 256] width 12 height 12
click at [326, 404] on div "1d4ea7b1c70e4cff839e0517a3f9e7f4HD-720p-45Mbps-35944927" at bounding box center [342, 338] width 105 height 187
click at [328, 413] on span "Tag products" at bounding box center [349, 418] width 47 height 12
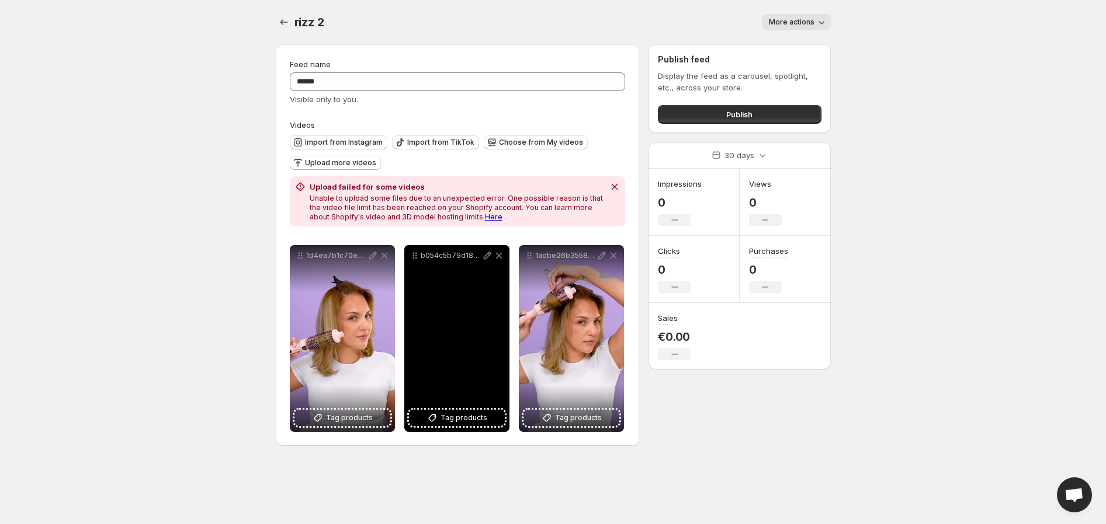
click at [480, 317] on div "b054c5b79d184068af1fcee08922d5d9HD-720p-45Mbps-35944925" at bounding box center [456, 338] width 105 height 187
click at [479, 317] on div "b054c5b79d184068af1fcee08922d5d9HD-720p-45Mbps-35944925" at bounding box center [456, 338] width 105 height 187
click at [477, 317] on div "b054c5b79d184068af1fcee08922d5d9HD-720p-45Mbps-35944925" at bounding box center [456, 338] width 105 height 187
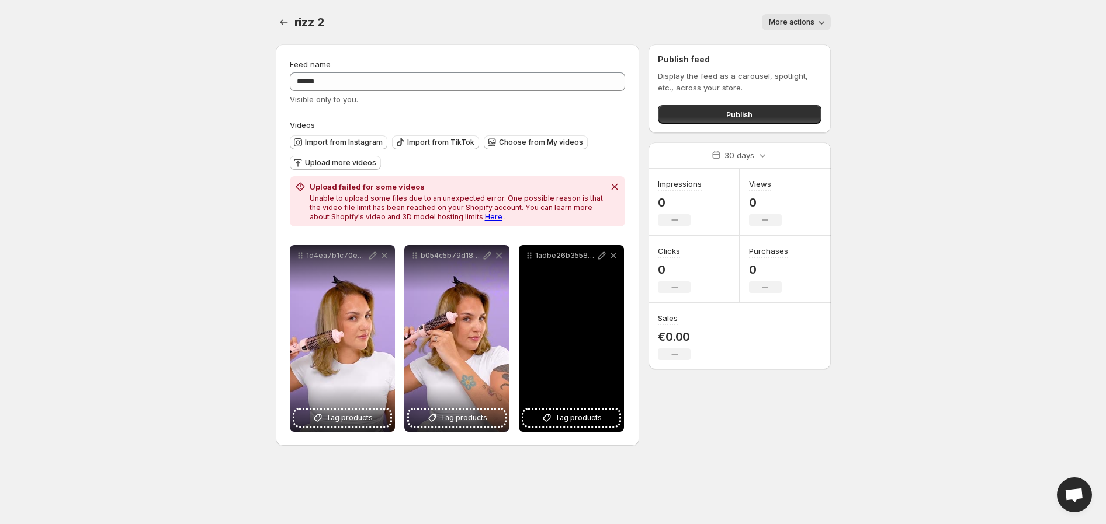
click at [587, 298] on div "1adbe26b355840c0a1e427bafa459716HD-720p-45Mbps-35944926" at bounding box center [571, 338] width 105 height 187
